Goal: Information Seeking & Learning: Learn about a topic

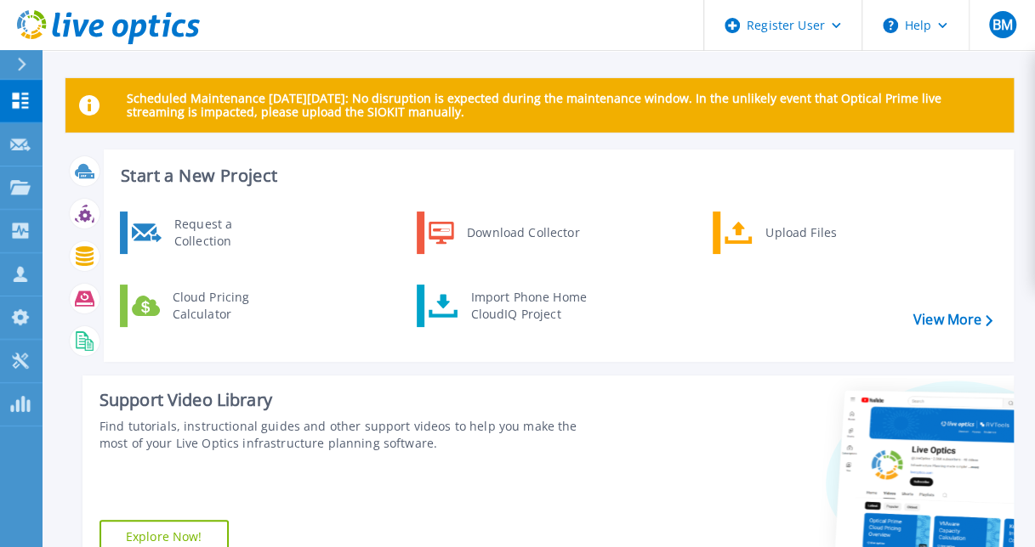
click at [581, 363] on div "Start a New Project Request a Collection Download Collector Upload Files Cloud …" at bounding box center [539, 367] width 948 height 435
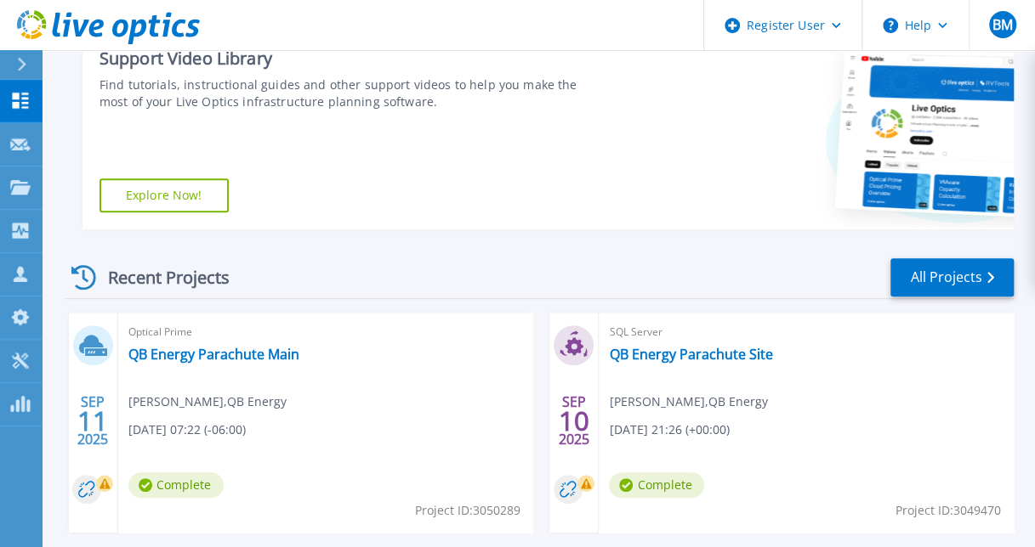
scroll to position [170, 0]
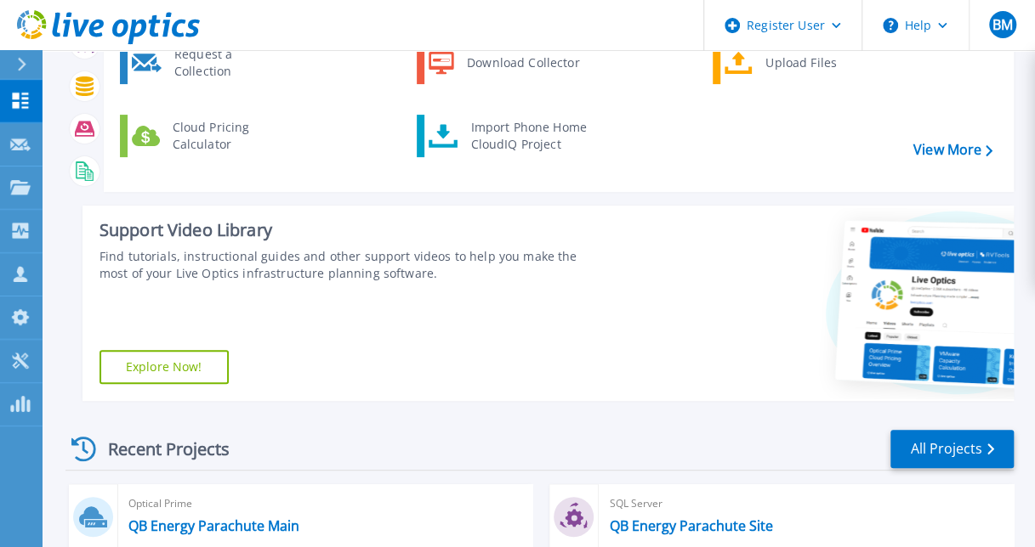
click at [194, 358] on link "Explore Now!" at bounding box center [163, 367] width 129 height 34
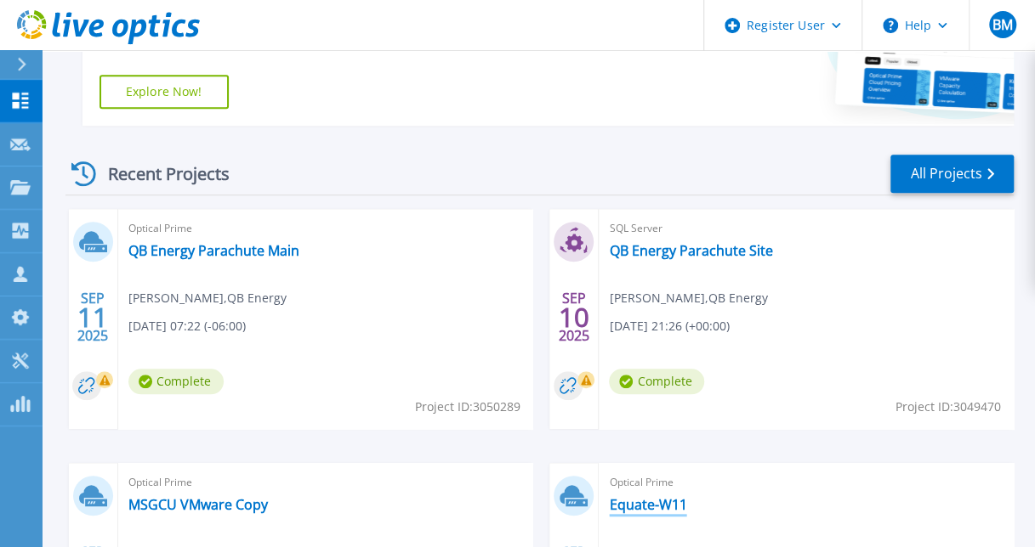
scroll to position [680, 0]
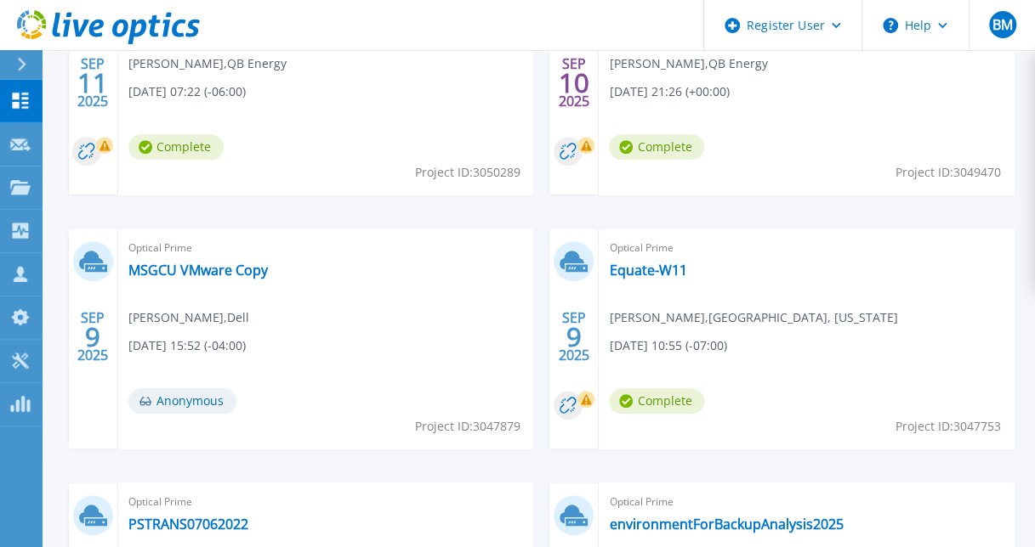
click at [109, 14] on icon at bounding box center [108, 27] width 183 height 35
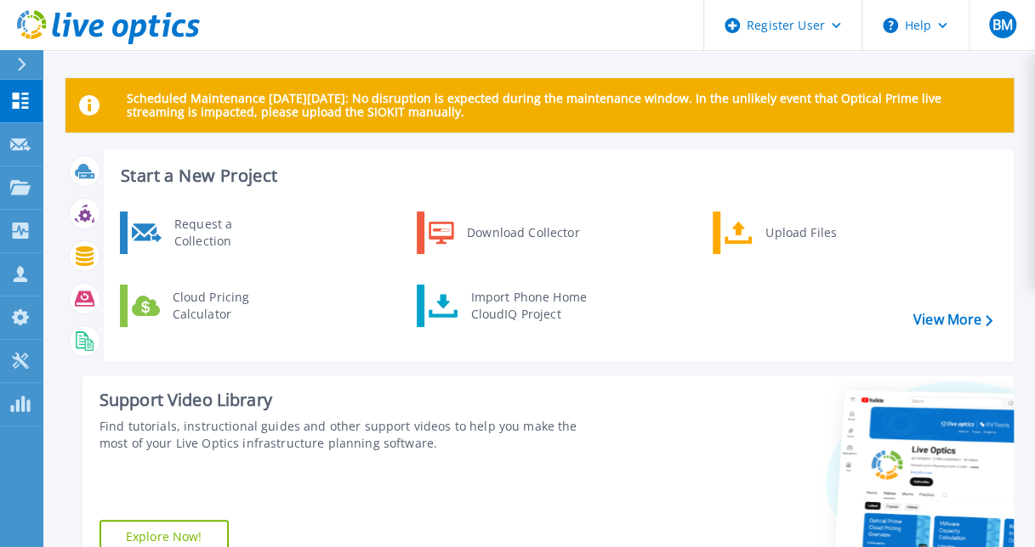
click at [380, 33] on header "Register User Help BM Dell User [PERSON_NAME] [PERSON_NAME][EMAIL_ADDRESS][PERS…" at bounding box center [517, 25] width 1035 height 51
click at [987, 340] on div "Request a Collection Download Collector Upload Files Cloud Pricing Calculator I…" at bounding box center [556, 280] width 898 height 146
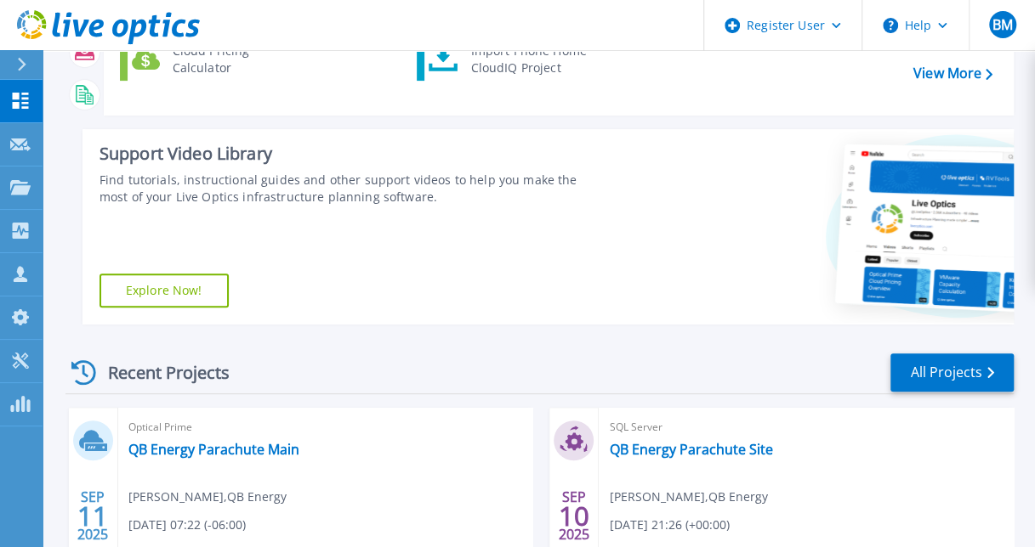
scroll to position [255, 0]
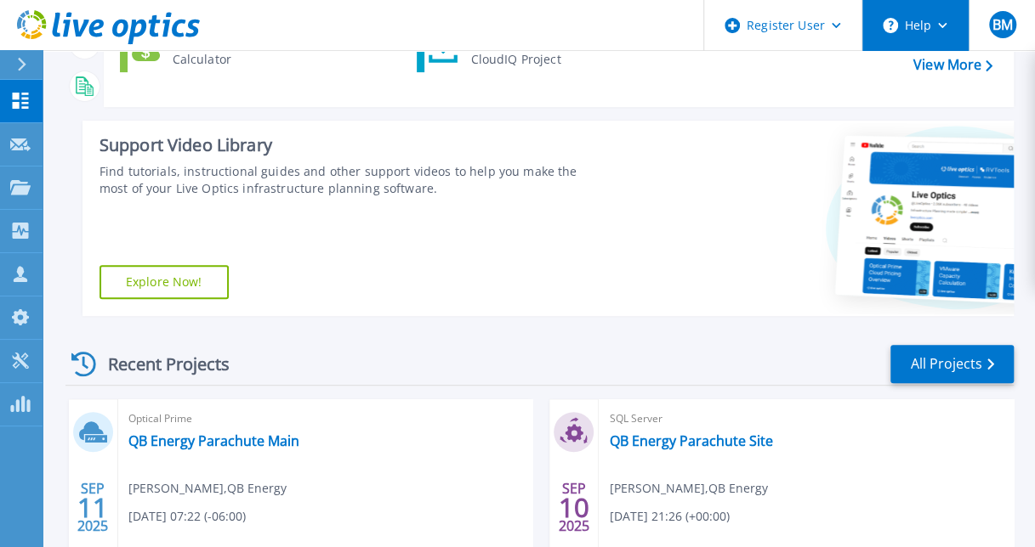
click at [945, 19] on button "Help" at bounding box center [915, 25] width 106 height 51
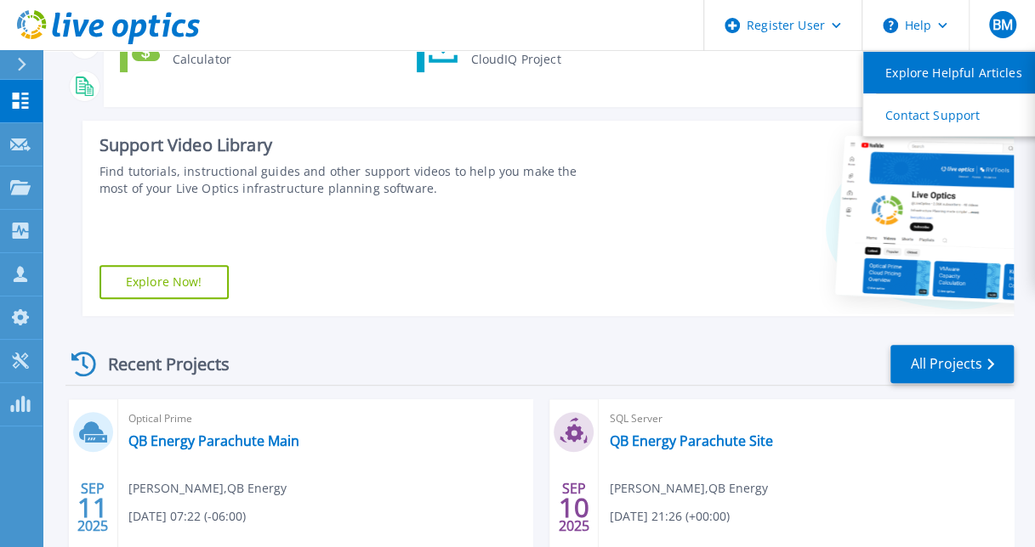
click at [963, 62] on link "Explore Helpful Articles" at bounding box center [958, 73] width 190 height 42
